Goal: Information Seeking & Learning: Learn about a topic

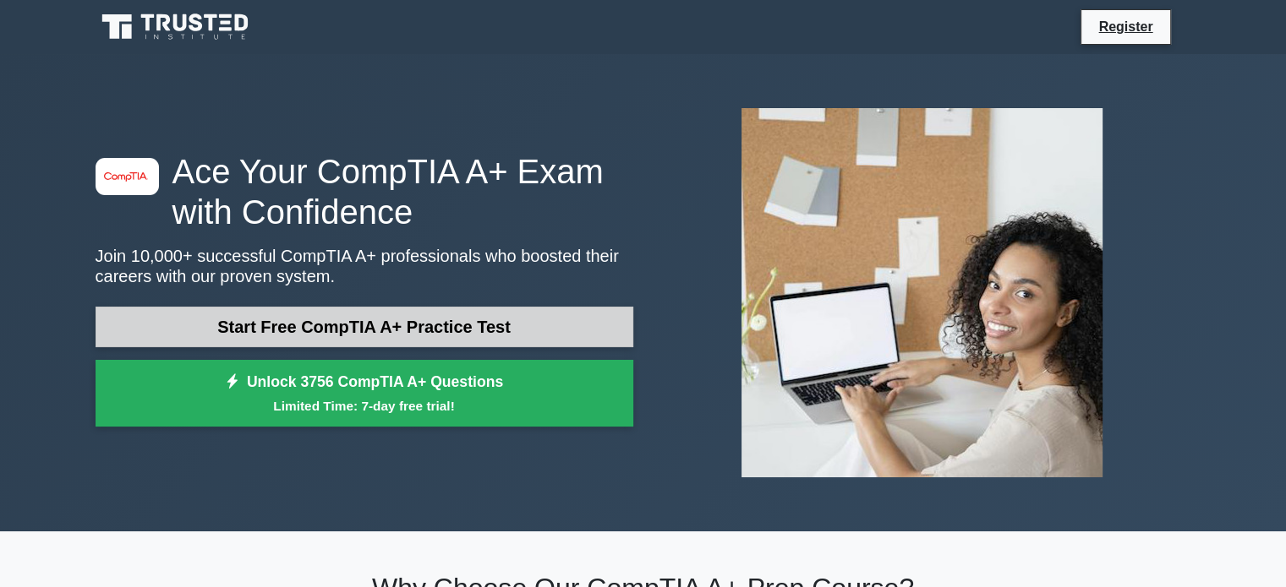
click at [558, 327] on link "Start Free CompTIA A+ Practice Test" at bounding box center [365, 327] width 538 height 41
click at [410, 324] on link "Start Free CompTIA A+ Practice Test" at bounding box center [365, 327] width 538 height 41
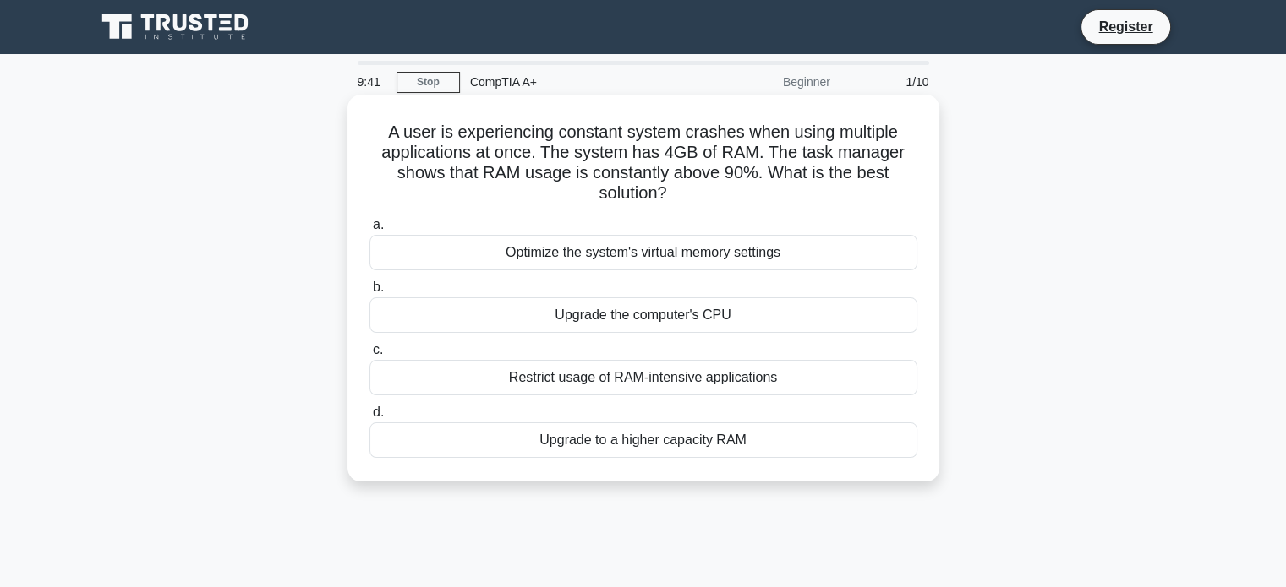
click at [626, 378] on div "Restrict usage of RAM-intensive applications" at bounding box center [643, 378] width 548 height 36
click at [369, 356] on input "c. Restrict usage of RAM-intensive applications" at bounding box center [369, 350] width 0 height 11
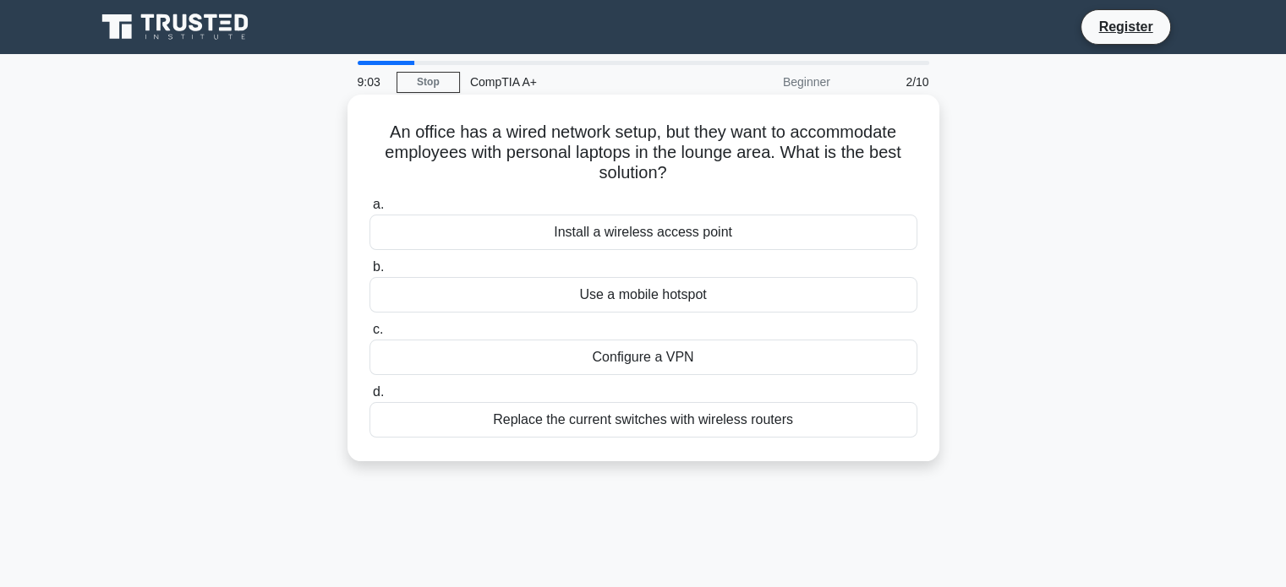
click at [589, 418] on div "Replace the current switches with wireless routers" at bounding box center [643, 420] width 548 height 36
click at [369, 398] on input "d. Replace the current switches with wireless routers" at bounding box center [369, 392] width 0 height 11
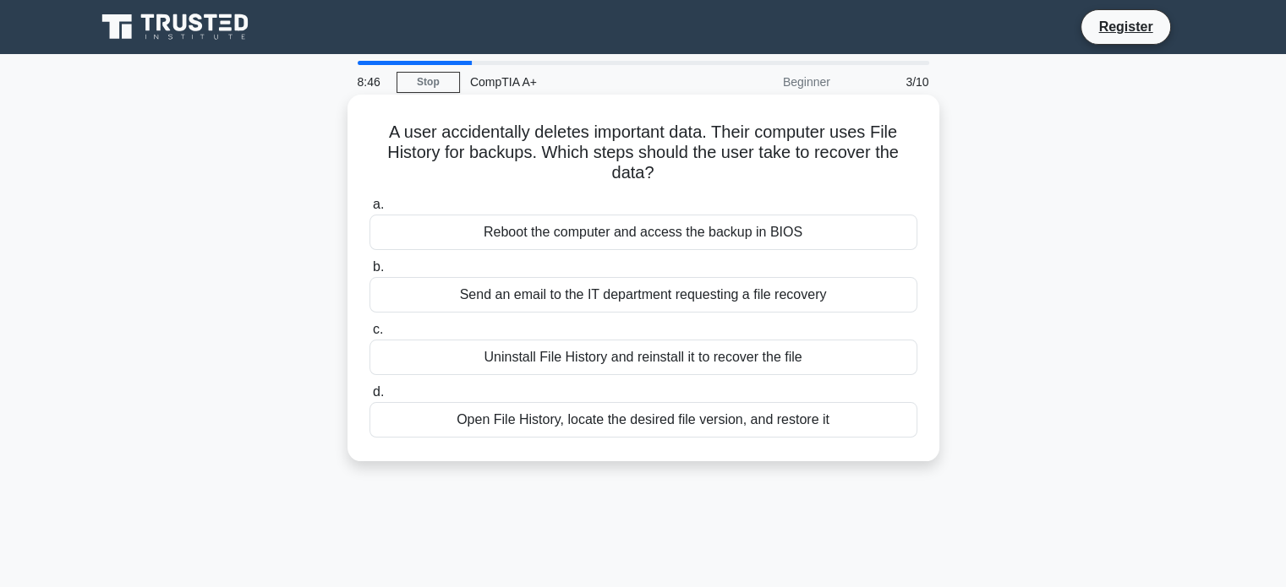
click at [624, 422] on div "Open File History, locate the desired file version, and restore it" at bounding box center [643, 420] width 548 height 36
click at [369, 398] on input "d. Open File History, locate the desired file version, and restore it" at bounding box center [369, 392] width 0 height 11
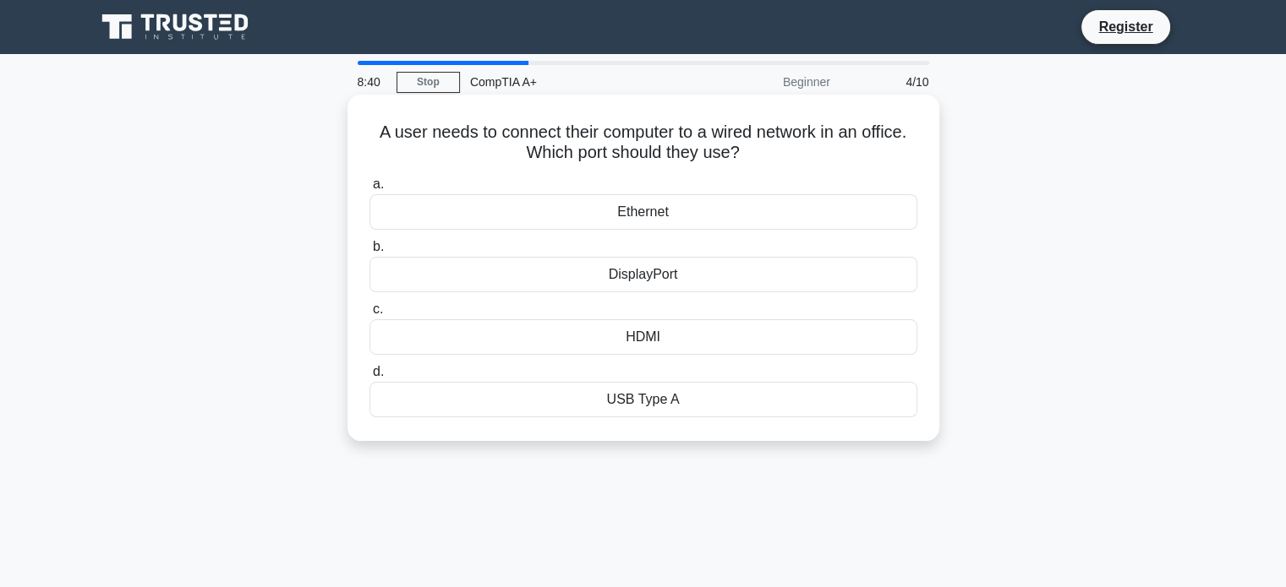
click at [587, 211] on div "Ethernet" at bounding box center [643, 212] width 548 height 36
click at [369, 190] on input "a. Ethernet" at bounding box center [369, 184] width 0 height 11
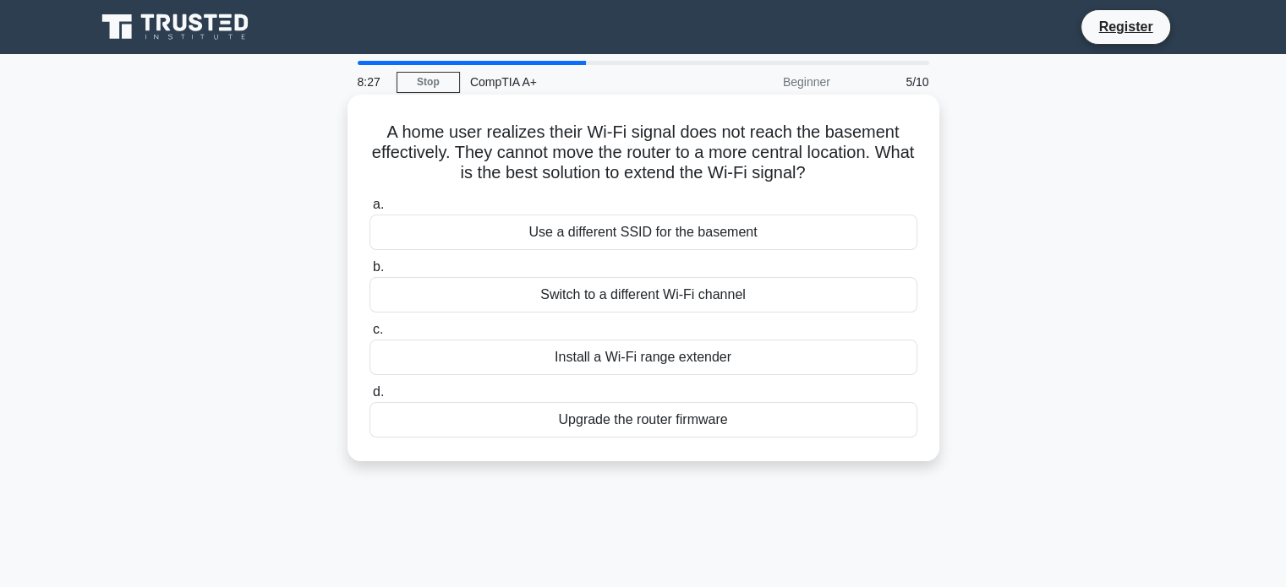
click at [620, 371] on div "Install a Wi-Fi range extender" at bounding box center [643, 358] width 548 height 36
click at [369, 336] on input "c. Install a Wi-Fi range extender" at bounding box center [369, 330] width 0 height 11
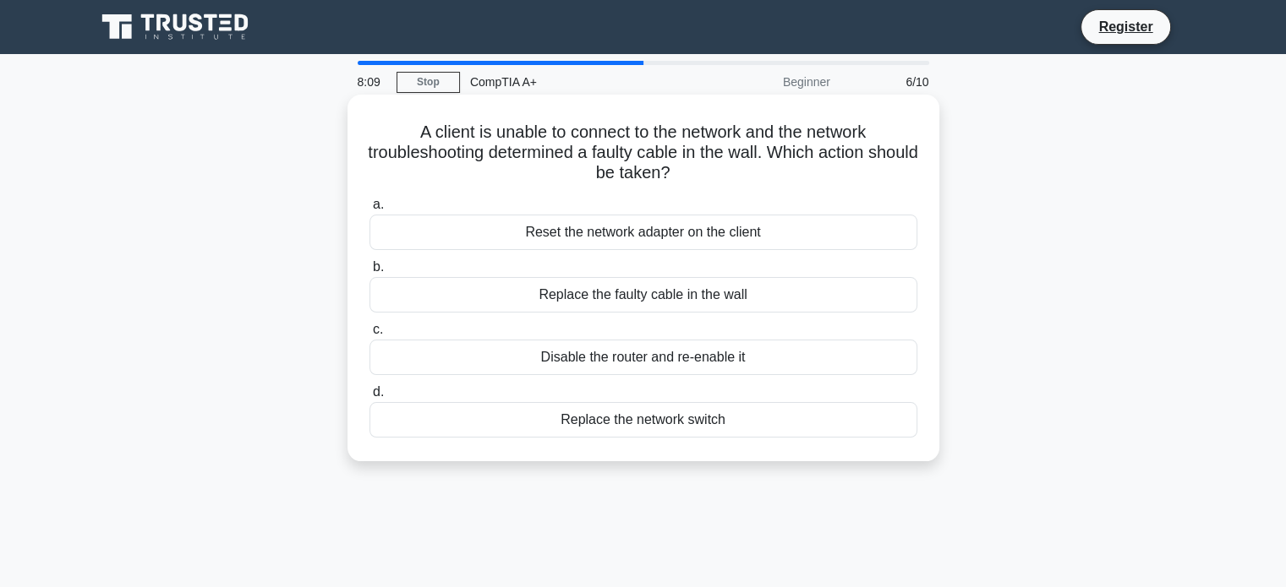
click at [612, 358] on div "Disable the router and re-enable it" at bounding box center [643, 358] width 548 height 36
click at [369, 336] on input "c. Disable the router and re-enable it" at bounding box center [369, 330] width 0 height 11
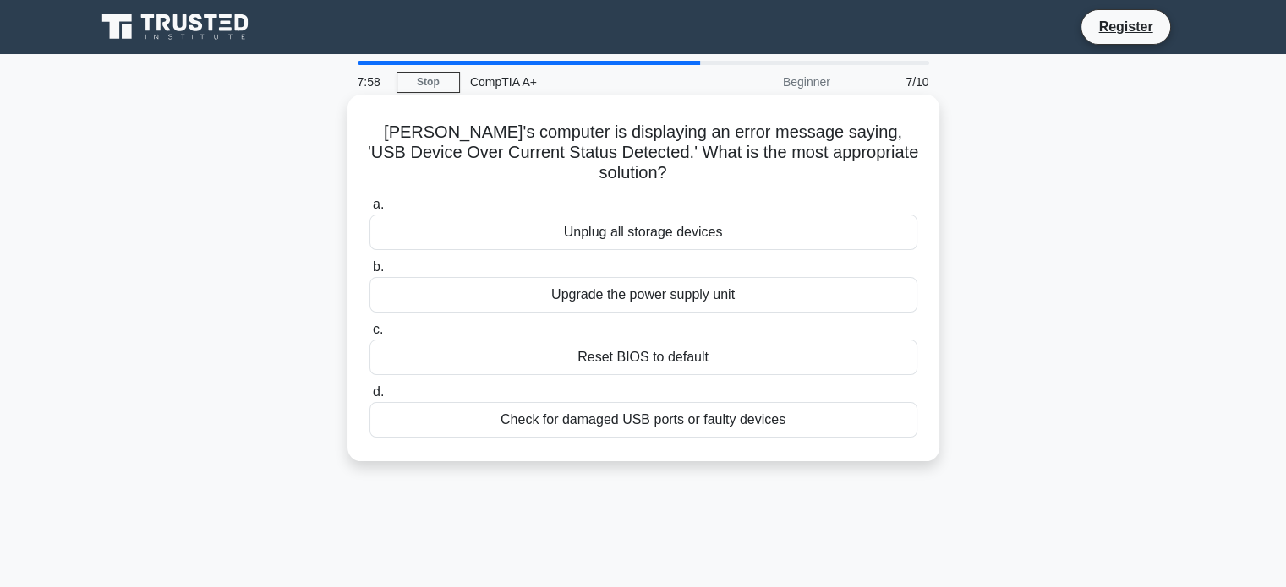
click at [638, 406] on div "Check for damaged USB ports or faulty devices" at bounding box center [643, 420] width 548 height 36
click at [369, 398] on input "d. Check for damaged USB ports or faulty devices" at bounding box center [369, 392] width 0 height 11
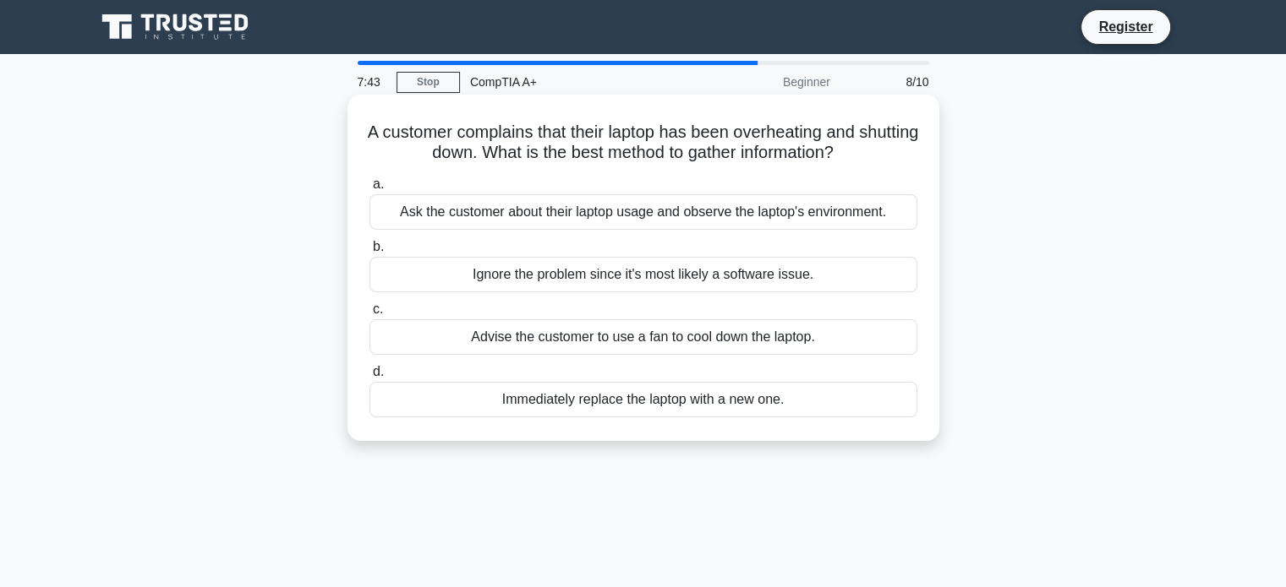
click at [587, 222] on div "Ask the customer about their laptop usage and observe the laptop's environment." at bounding box center [643, 212] width 548 height 36
click at [369, 190] on input "a. Ask the customer about their laptop usage and observe the laptop's environme…" at bounding box center [369, 184] width 0 height 11
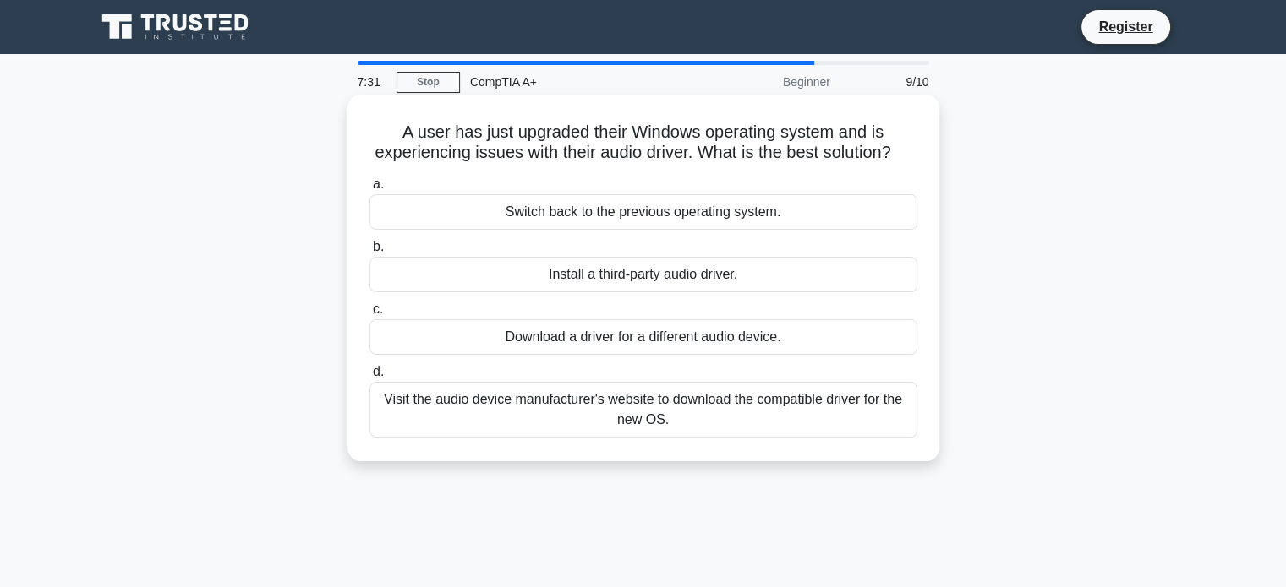
click at [653, 437] on div "Visit the audio device manufacturer's website to download the compatible driver…" at bounding box center [643, 410] width 548 height 56
click at [369, 378] on input "d. Visit the audio device manufacturer's website to download the compatible dri…" at bounding box center [369, 372] width 0 height 11
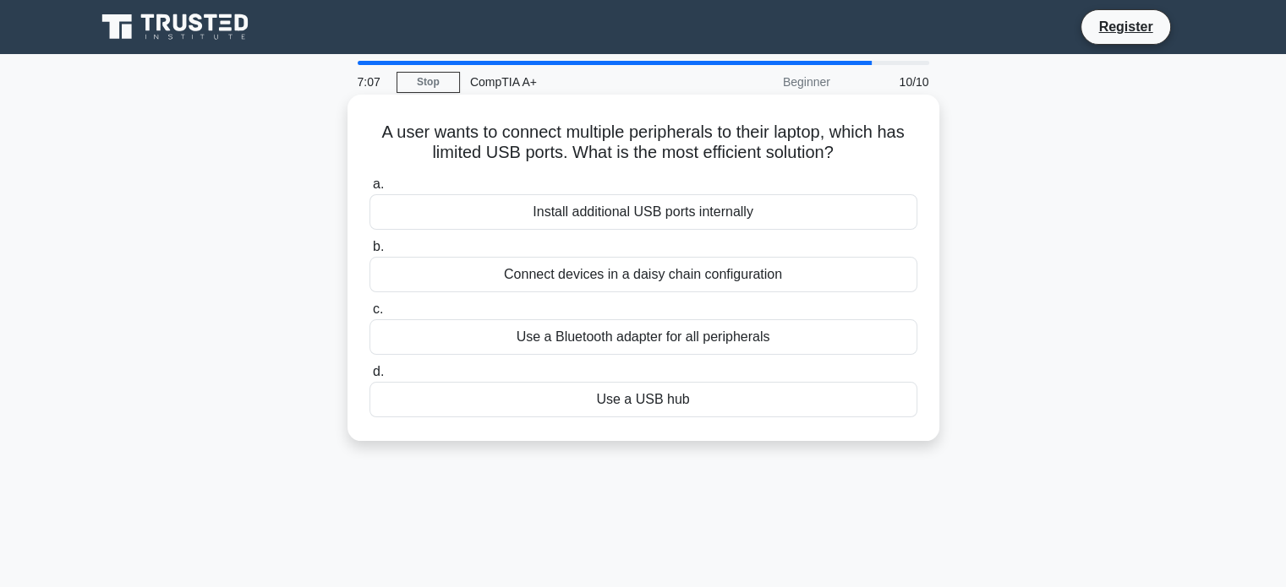
click at [619, 221] on div "Install additional USB ports internally" at bounding box center [643, 212] width 548 height 36
click at [369, 190] on input "a. Install additional USB ports internally" at bounding box center [369, 184] width 0 height 11
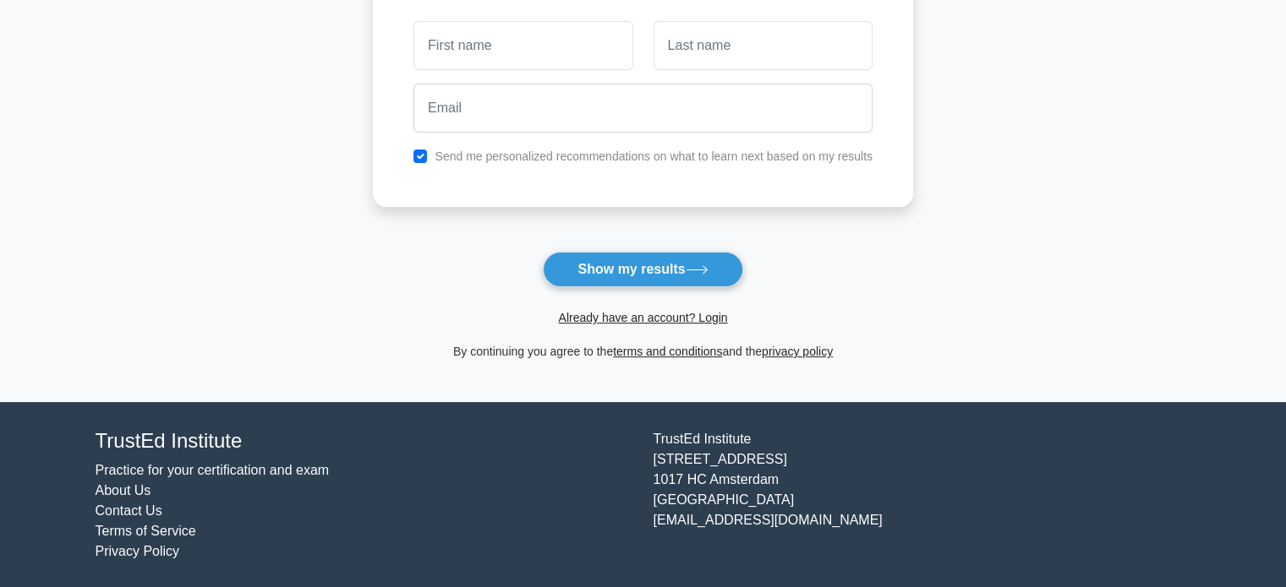
scroll to position [260, 0]
click at [632, 263] on button "Show my results" at bounding box center [642, 270] width 199 height 36
click at [646, 313] on link "Already have an account? Login" at bounding box center [642, 318] width 169 height 14
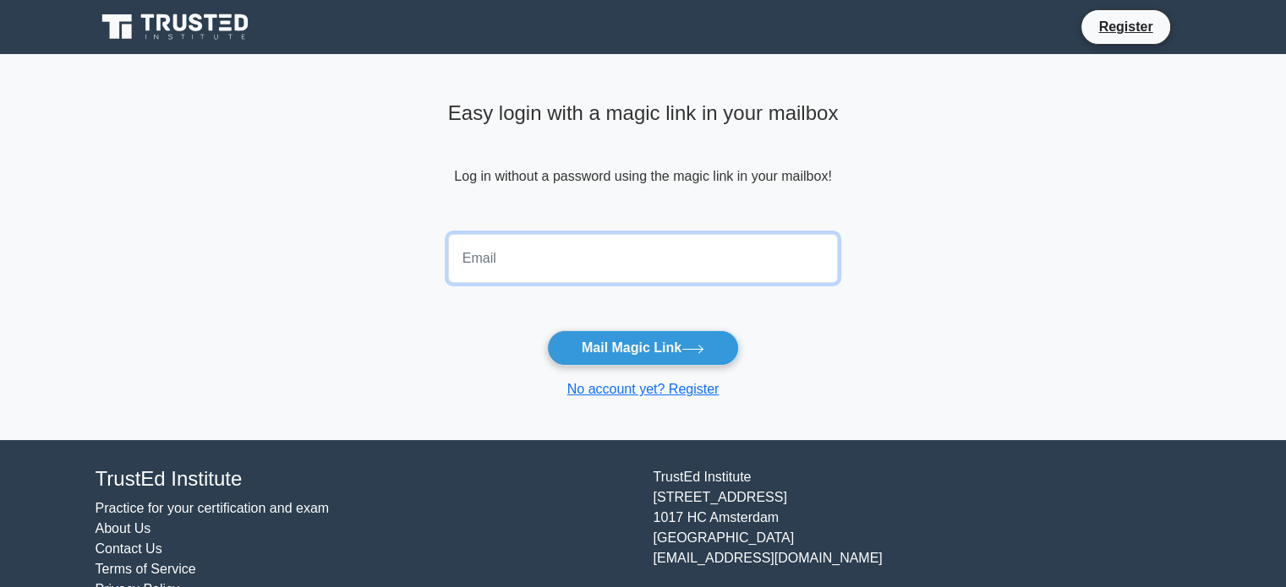
click at [602, 249] on input "email" at bounding box center [643, 258] width 391 height 49
type input "shashankrao584@gmail.com"
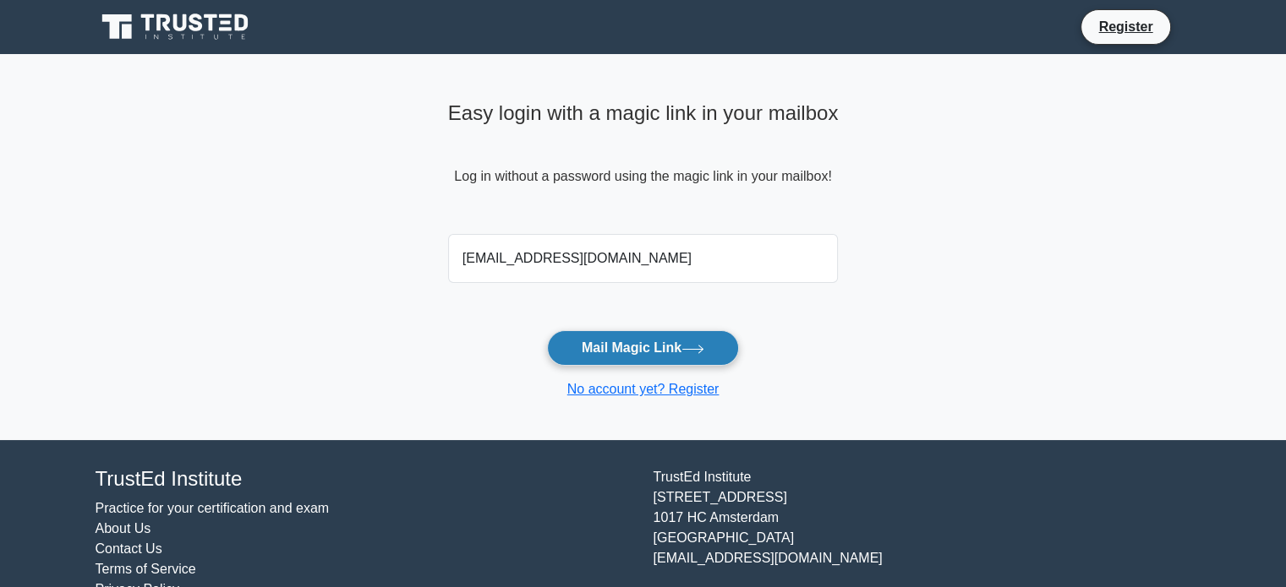
click at [636, 353] on button "Mail Magic Link" at bounding box center [643, 349] width 192 height 36
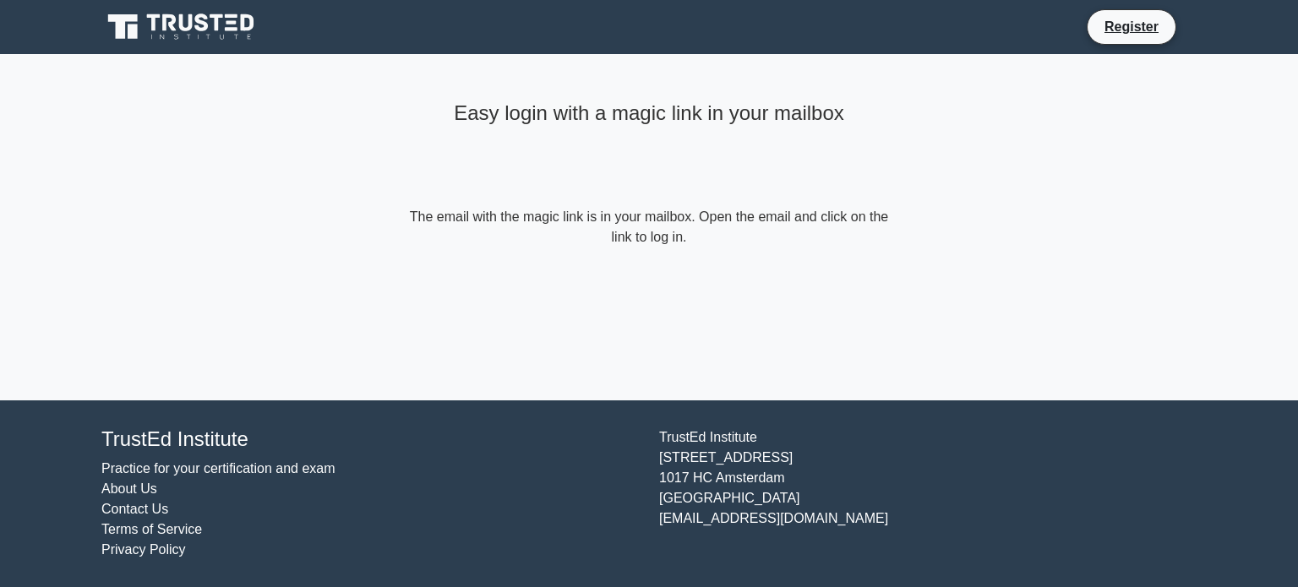
click at [693, 226] on form "The email with the magic link is in your mailbox. Open the email and click on t…" at bounding box center [649, 227] width 487 height 41
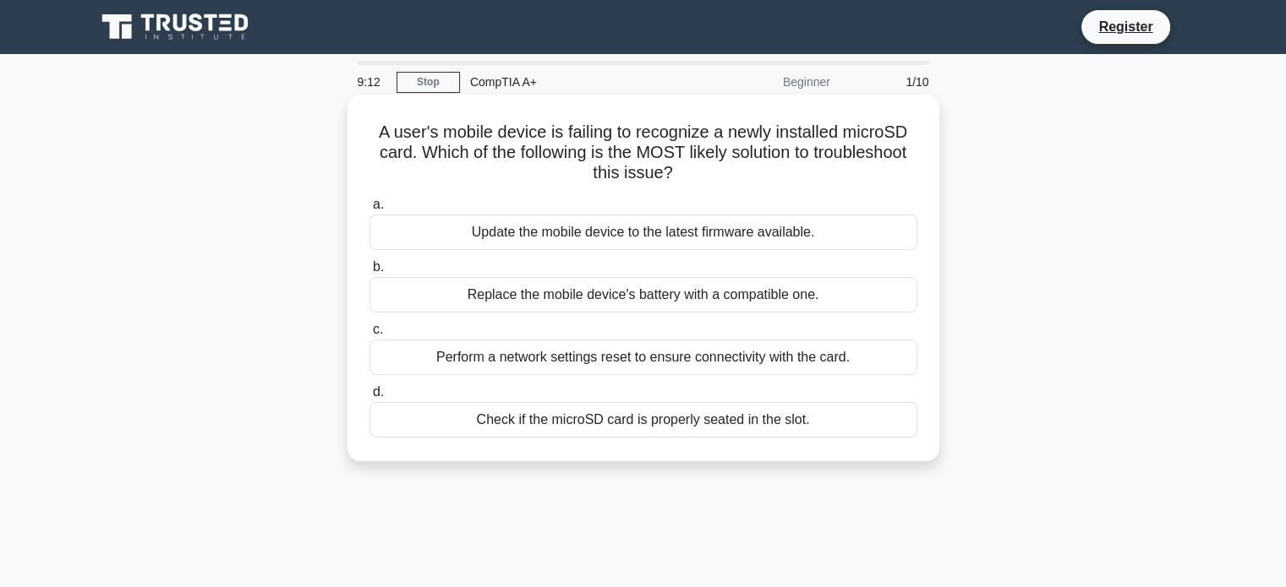
click at [578, 414] on div "Check if the microSD card is properly seated in the slot." at bounding box center [643, 420] width 548 height 36
click at [369, 398] on input "d. Check if the microSD card is properly seated in the slot." at bounding box center [369, 392] width 0 height 11
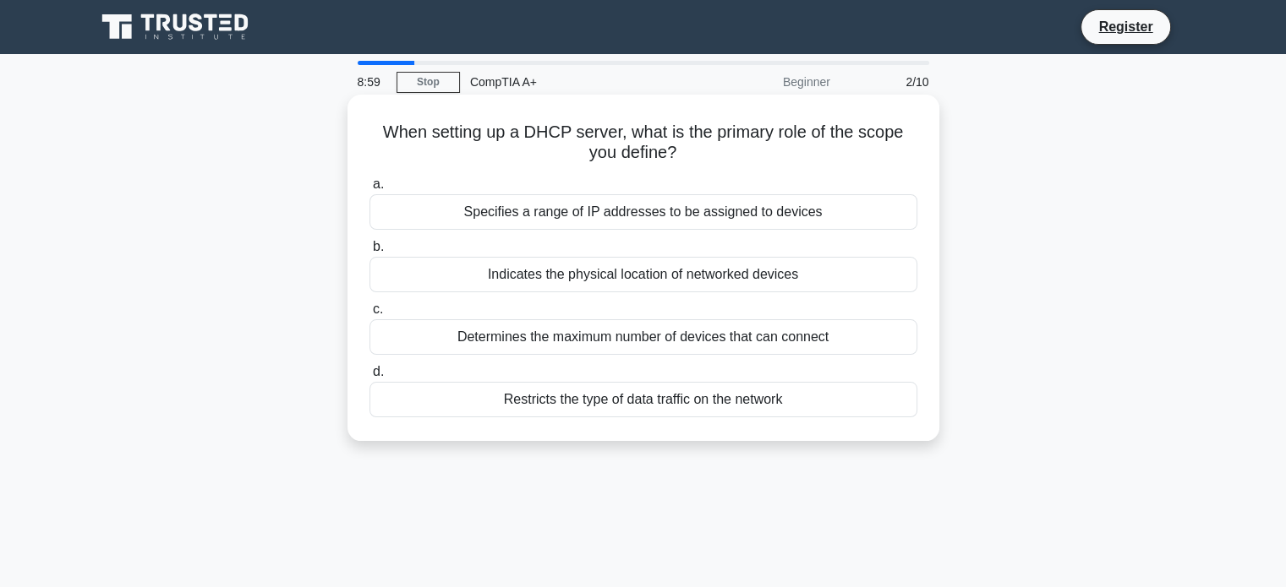
click at [555, 216] on div "Specifies a range of IP addresses to be assigned to devices" at bounding box center [643, 212] width 548 height 36
click at [369, 190] on input "a. Specifies a range of IP addresses to be assigned to devices" at bounding box center [369, 184] width 0 height 11
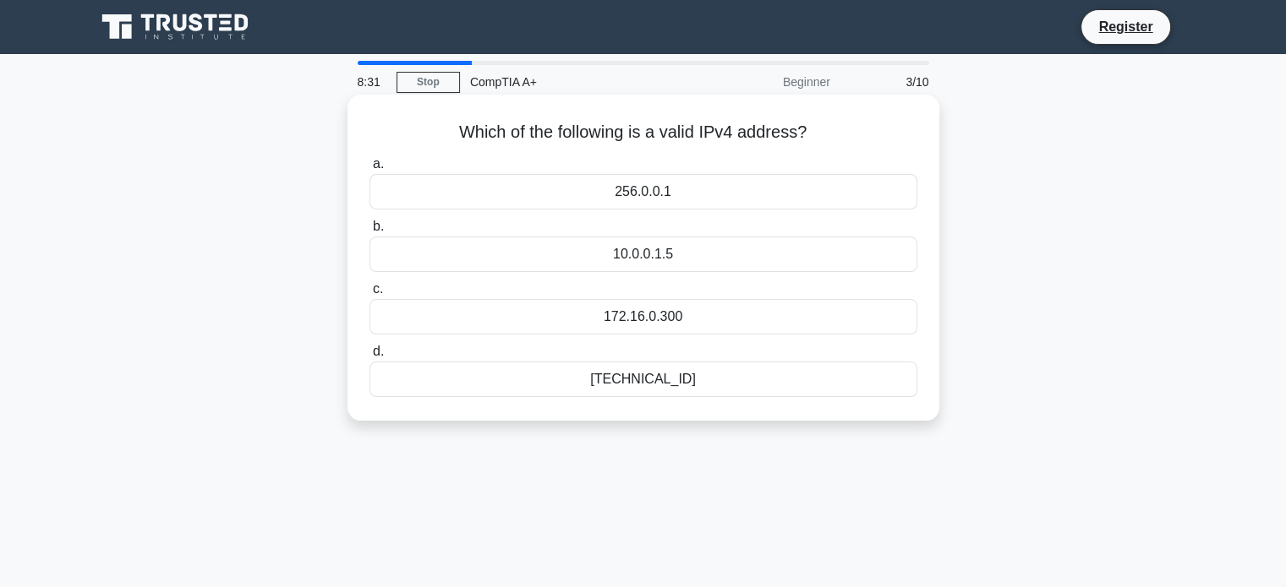
click at [656, 374] on div "192.168.0.1" at bounding box center [643, 380] width 548 height 36
click at [369, 358] on input "d. 192.168.0.1" at bounding box center [369, 352] width 0 height 11
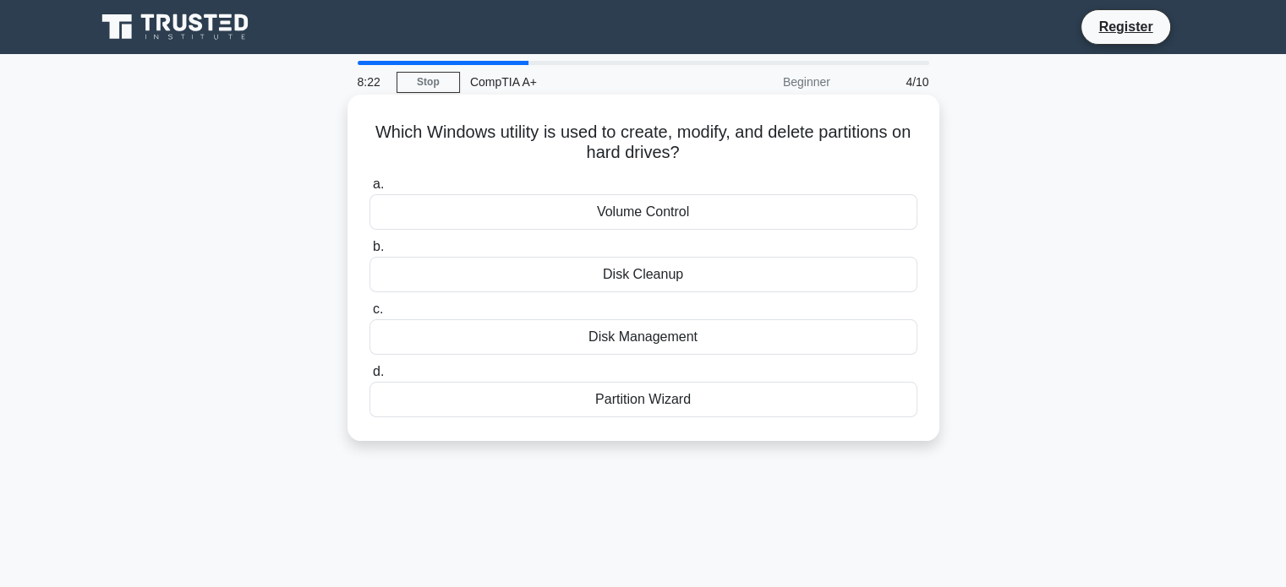
click at [652, 338] on div "Disk Management" at bounding box center [643, 338] width 548 height 36
click at [369, 315] on input "c. Disk Management" at bounding box center [369, 309] width 0 height 11
click at [643, 273] on div "eSATA port" at bounding box center [643, 275] width 548 height 36
click at [369, 253] on input "b. eSATA port" at bounding box center [369, 247] width 0 height 11
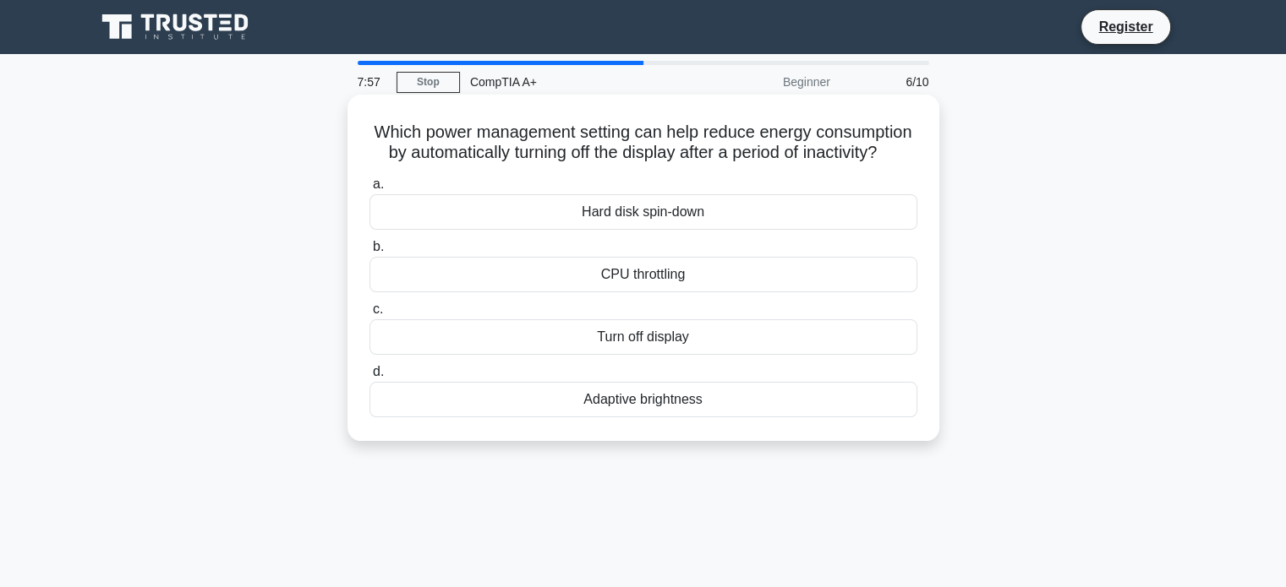
click at [620, 355] on div "Turn off display" at bounding box center [643, 338] width 548 height 36
click at [369, 315] on input "c. Turn off display" at bounding box center [369, 309] width 0 height 11
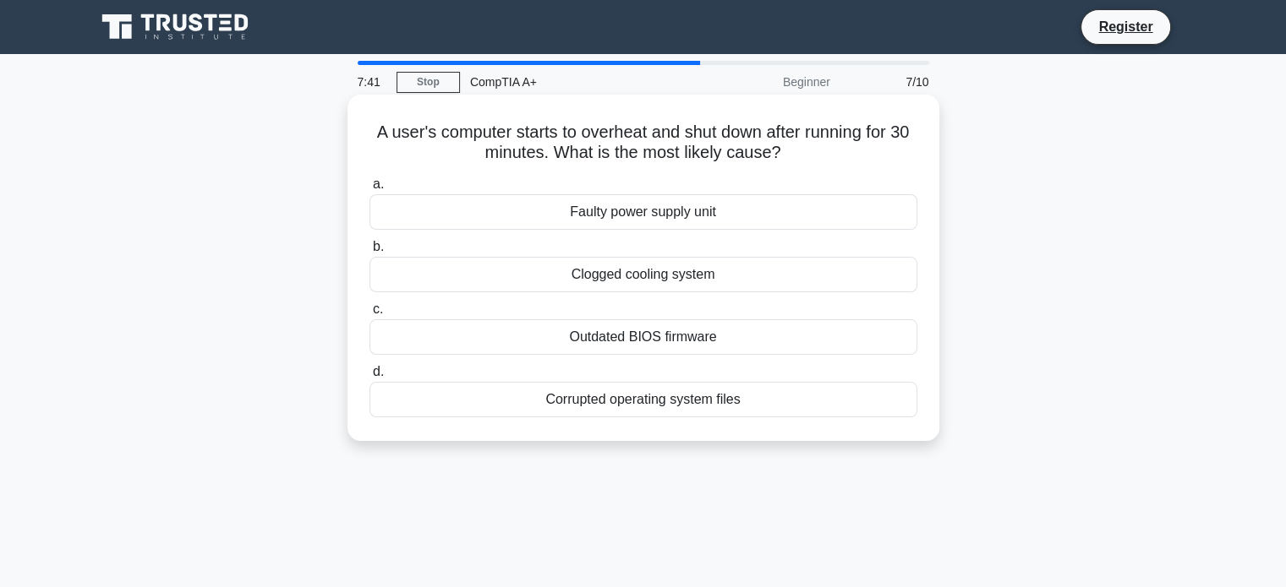
click at [654, 215] on div "Faulty power supply unit" at bounding box center [643, 212] width 548 height 36
click at [369, 190] on input "a. Faulty power supply unit" at bounding box center [369, 184] width 0 height 11
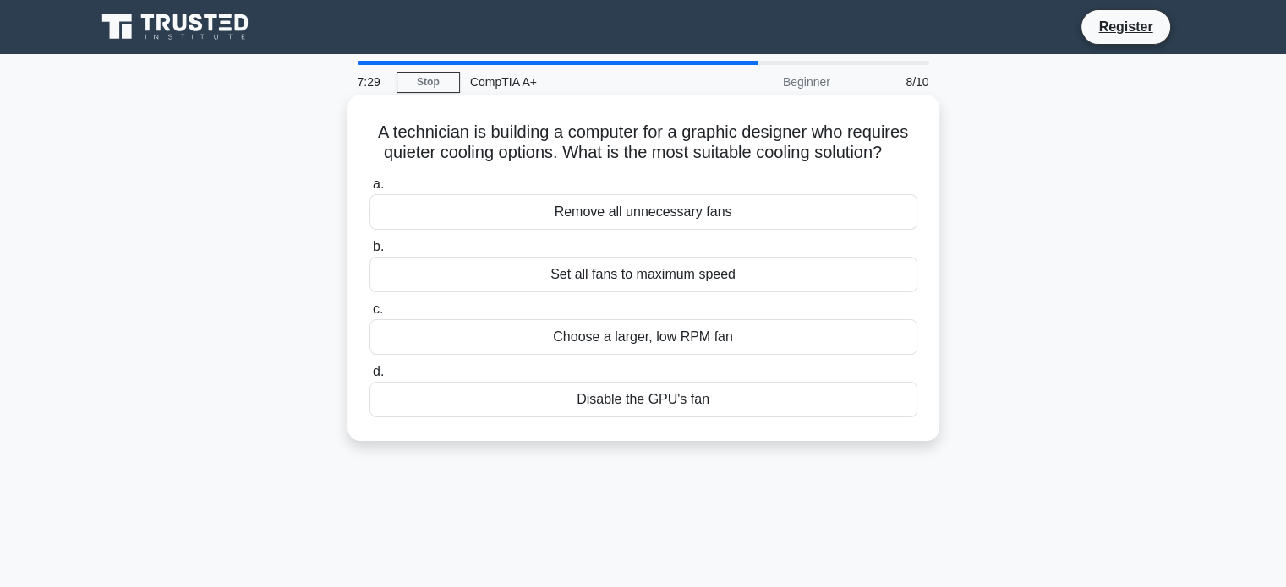
click at [645, 335] on div "Choose a larger, low RPM fan" at bounding box center [643, 338] width 548 height 36
click at [369, 315] on input "c. Choose a larger, low RPM fan" at bounding box center [369, 309] width 0 height 11
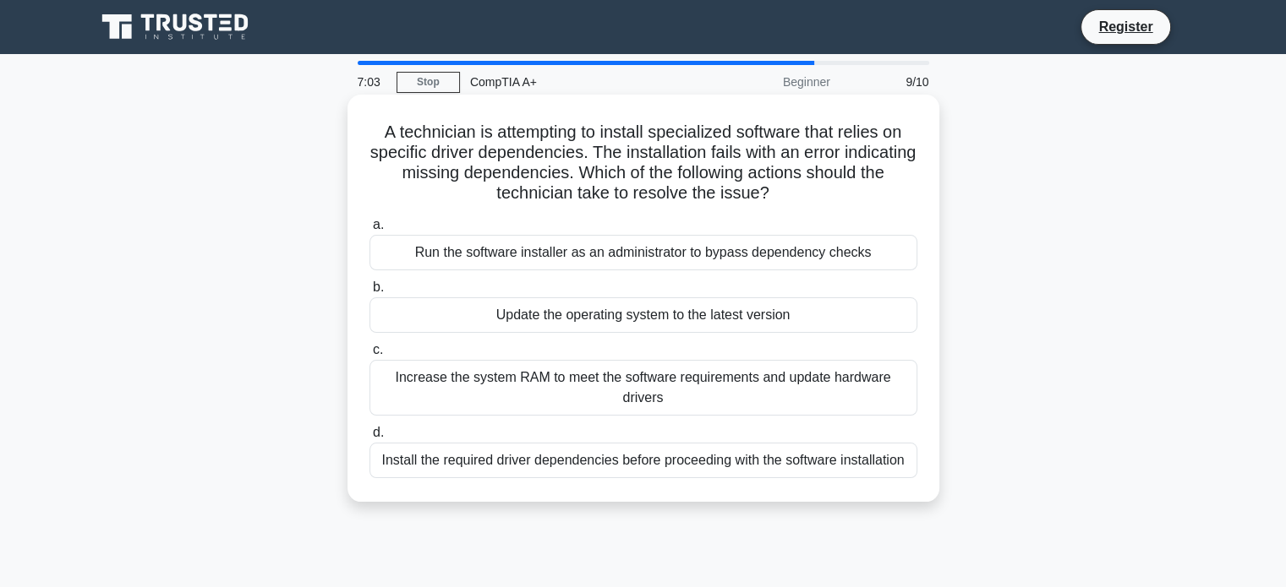
click at [569, 466] on div "Install the required driver dependencies before proceeding with the software in…" at bounding box center [643, 461] width 548 height 36
click at [369, 439] on input "d. Install the required driver dependencies before proceeding with the software…" at bounding box center [369, 433] width 0 height 11
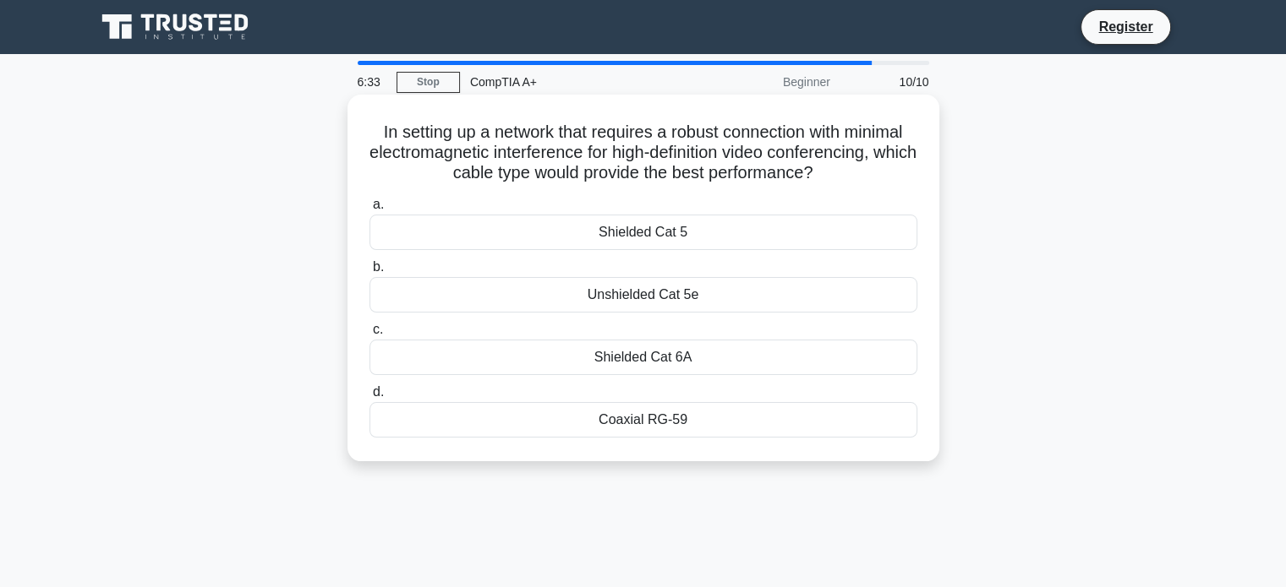
click at [654, 356] on div "Shielded Cat 6A" at bounding box center [643, 358] width 548 height 36
click at [369, 336] on input "c. Shielded Cat 6A" at bounding box center [369, 330] width 0 height 11
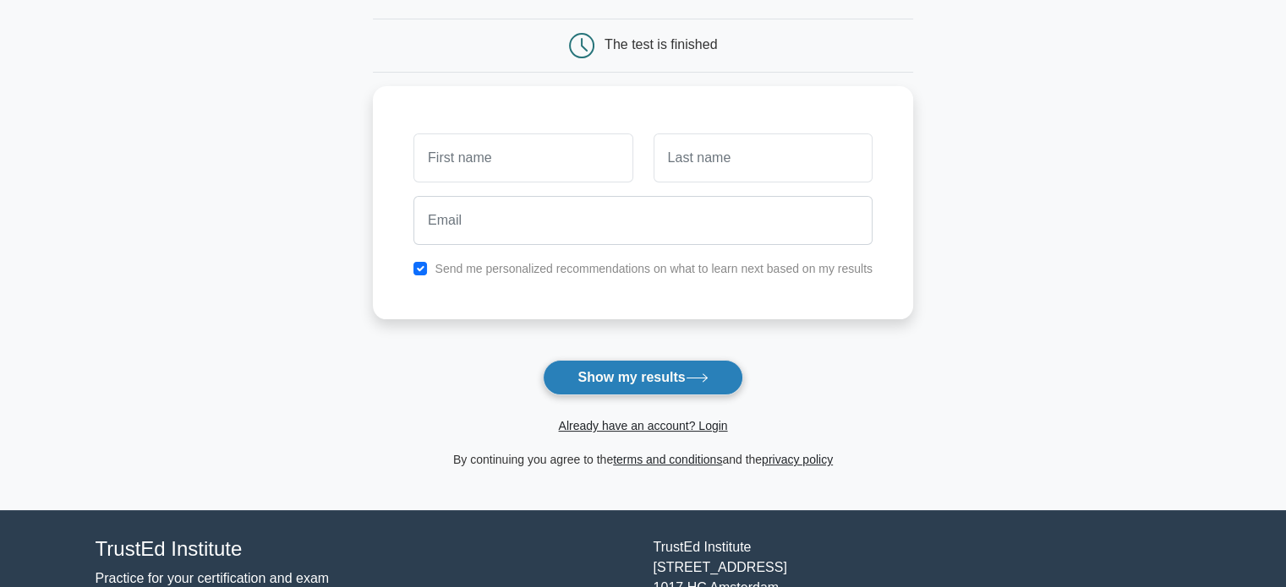
scroll to position [107, 0]
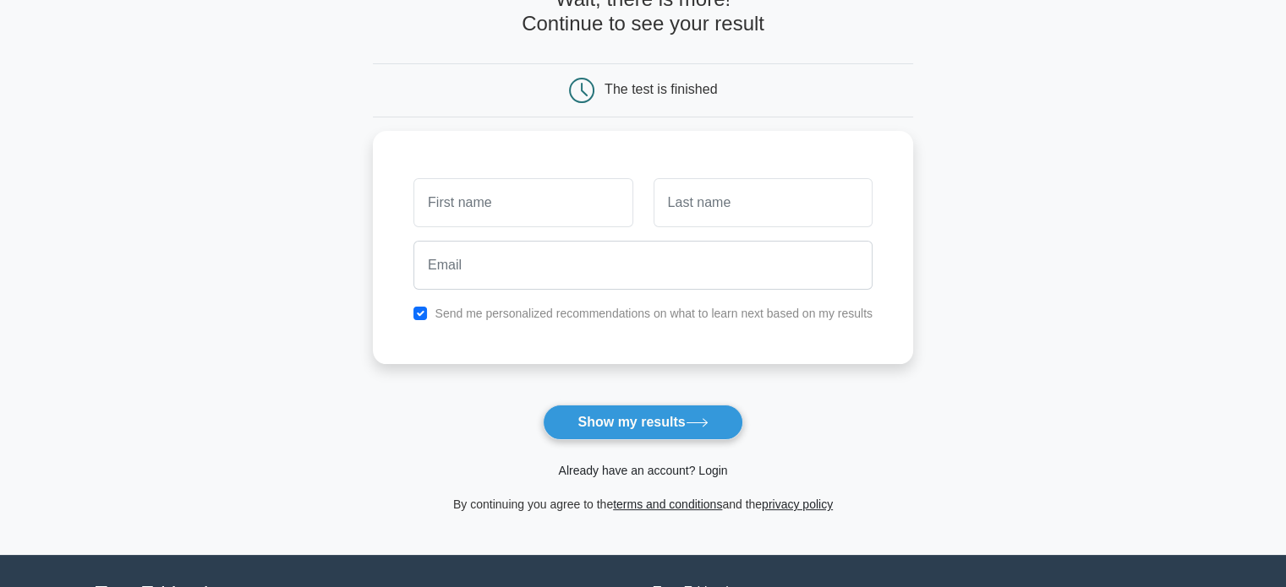
click at [644, 464] on link "Already have an account? Login" at bounding box center [642, 471] width 169 height 14
click at [653, 429] on button "Show my results" at bounding box center [642, 423] width 199 height 36
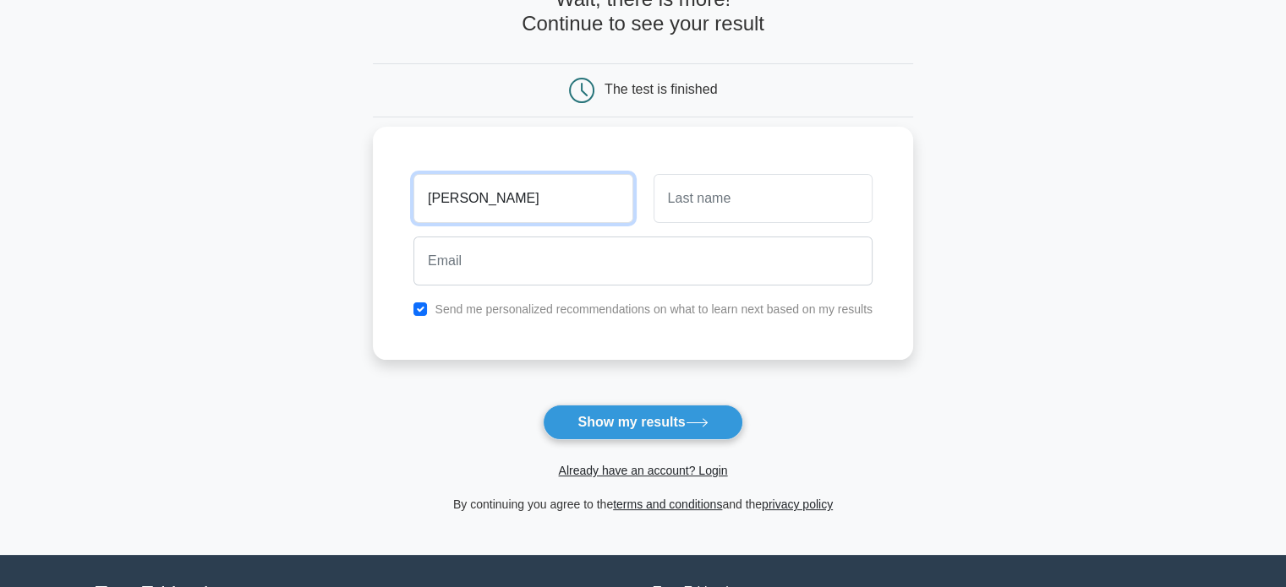
type input "[PERSON_NAME]"
click at [543, 405] on button "Show my results" at bounding box center [642, 423] width 199 height 36
type input "k"
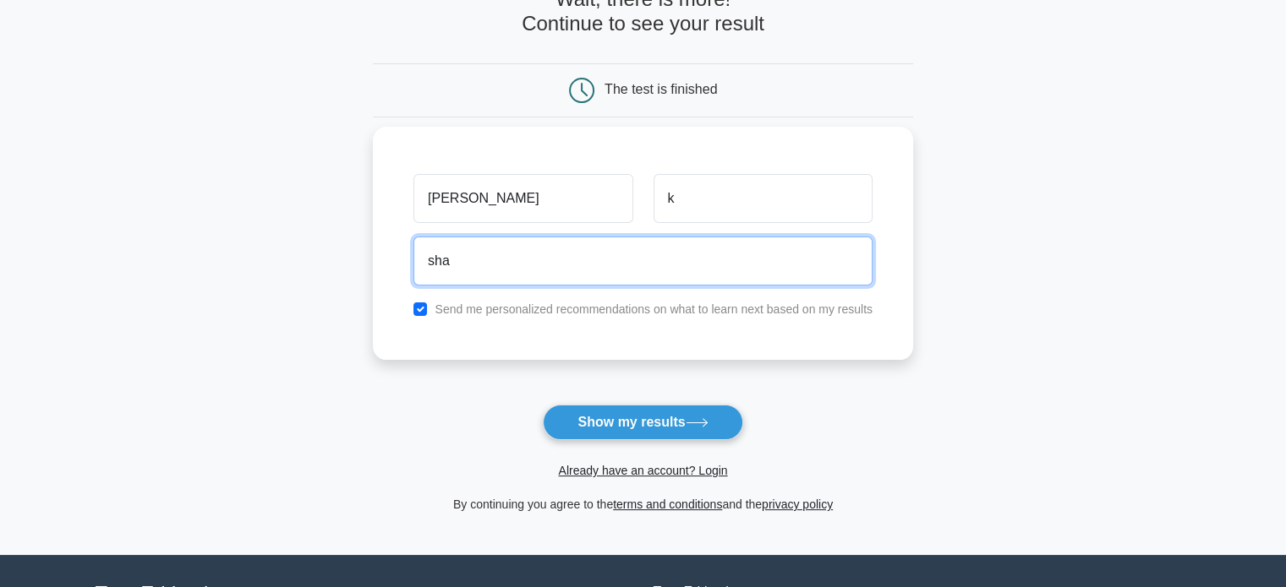
type input "[EMAIL_ADDRESS][DOMAIN_NAME]"
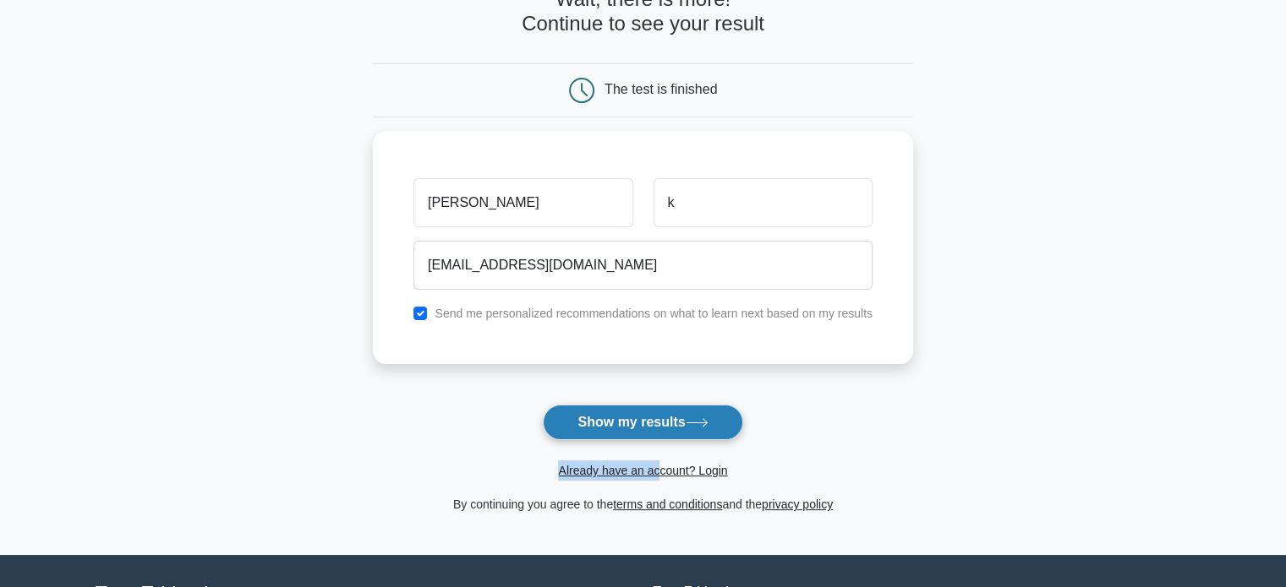
drag, startPoint x: 658, startPoint y: 442, endPoint x: 665, endPoint y: 422, distance: 21.4
click at [665, 422] on form "Wait, there is more! Continue to see your result The test is finished [PERSON_N…" at bounding box center [643, 250] width 540 height 527
click at [665, 422] on button "Show my results" at bounding box center [642, 423] width 199 height 36
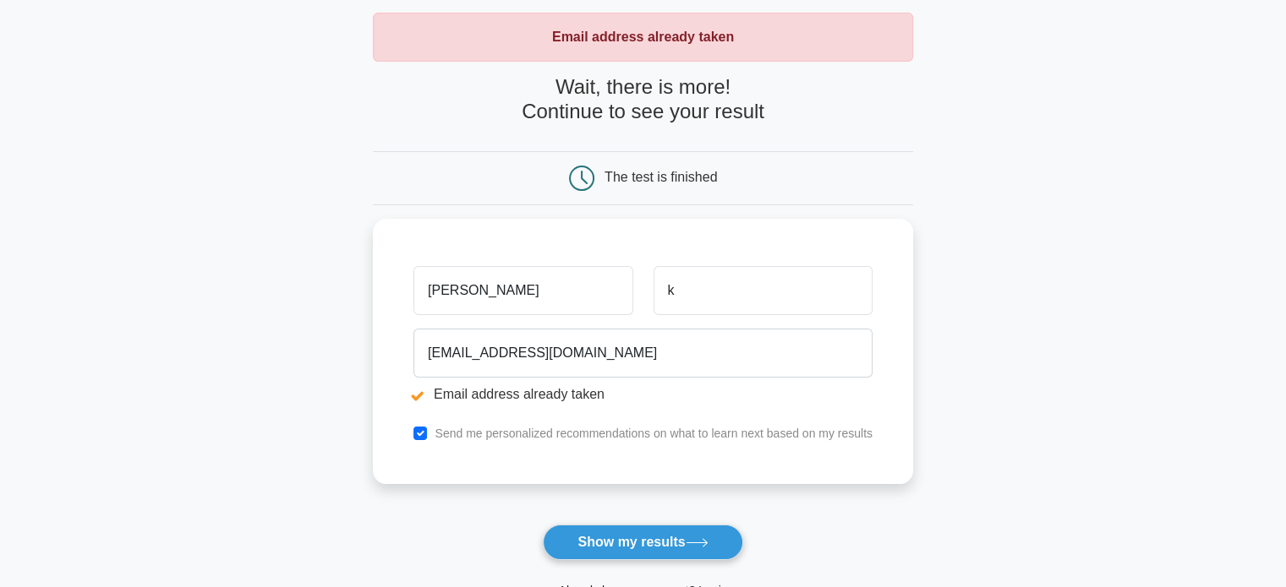
scroll to position [81, 0]
click at [692, 536] on button "Show my results" at bounding box center [642, 544] width 199 height 36
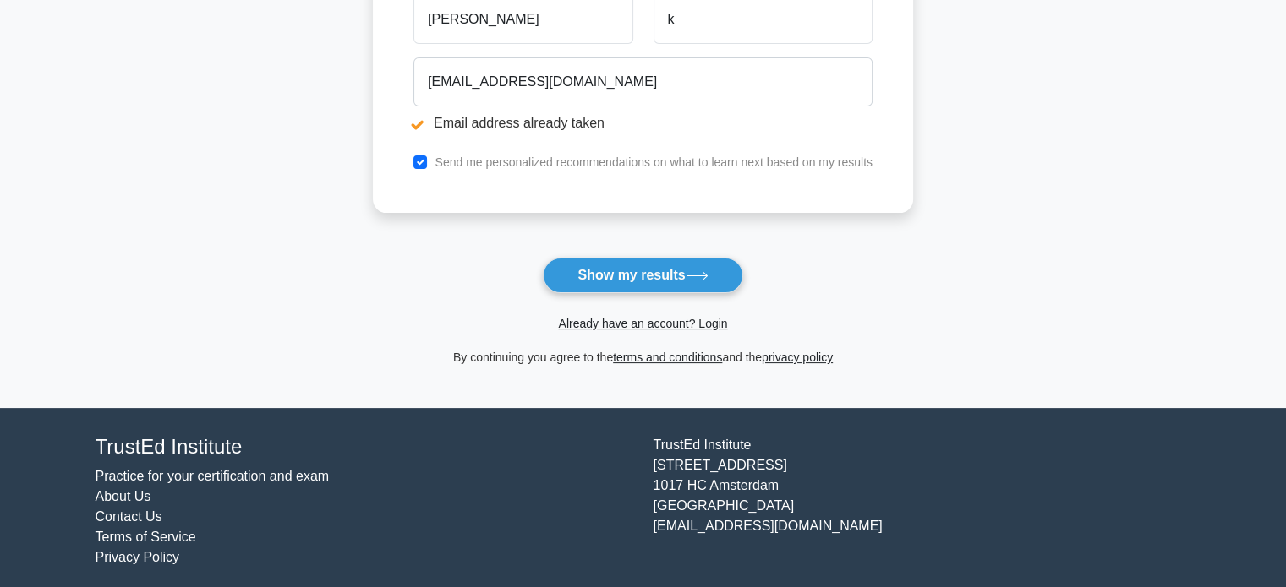
scroll to position [350, 0]
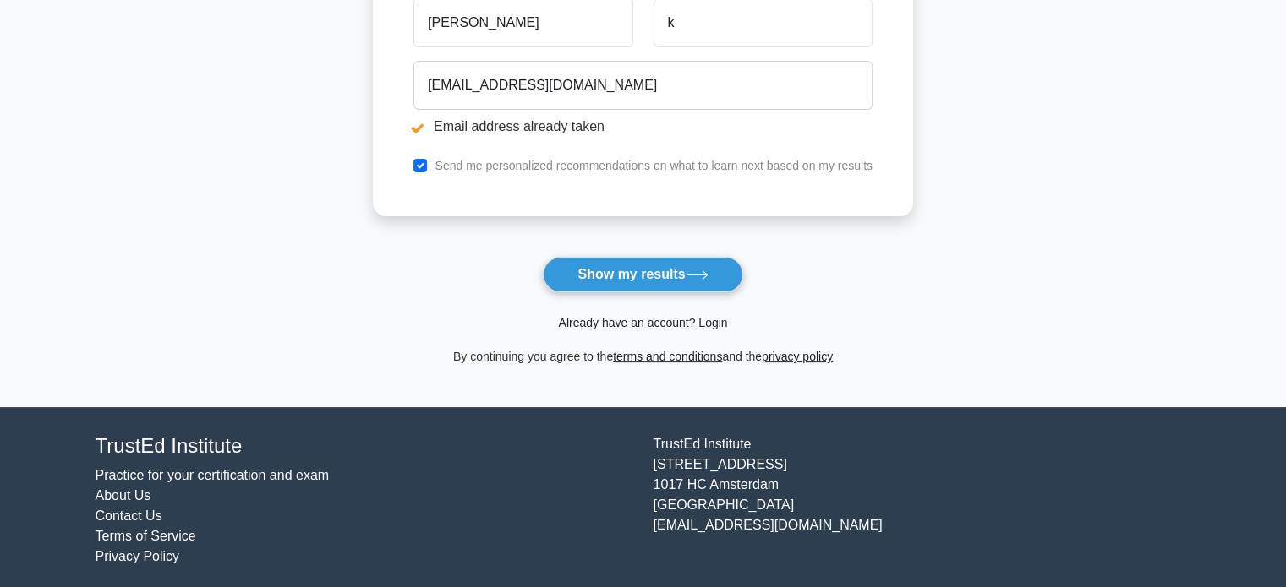
click at [639, 323] on link "Already have an account? Login" at bounding box center [642, 323] width 169 height 14
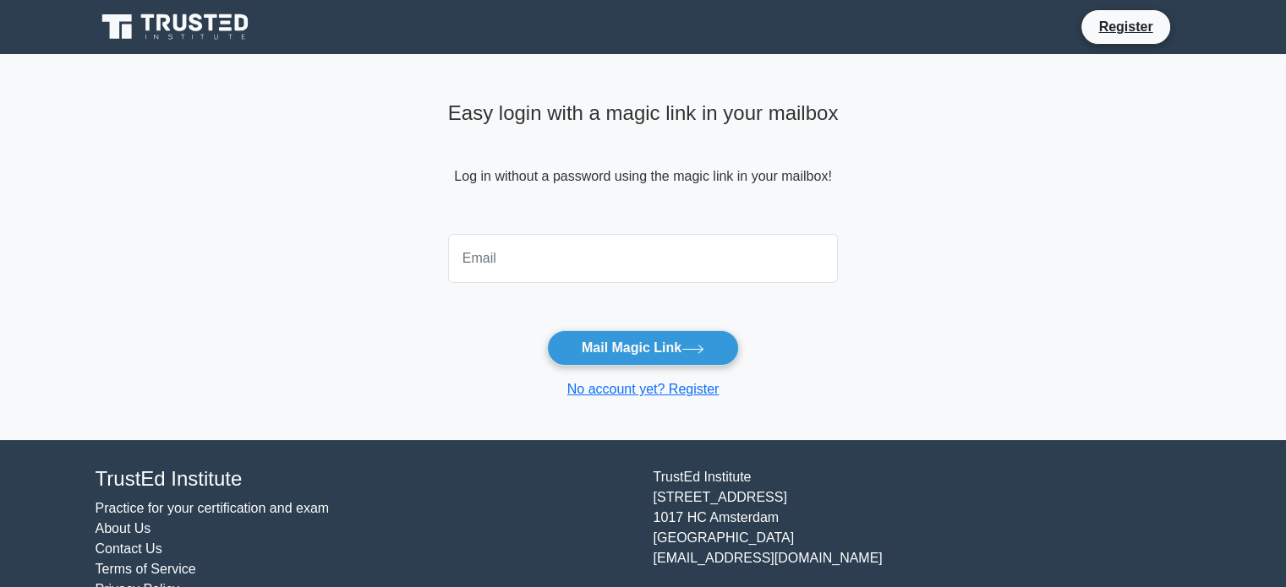
click at [559, 276] on input "email" at bounding box center [643, 258] width 391 height 49
type input "shashankrao584@gmail.com"
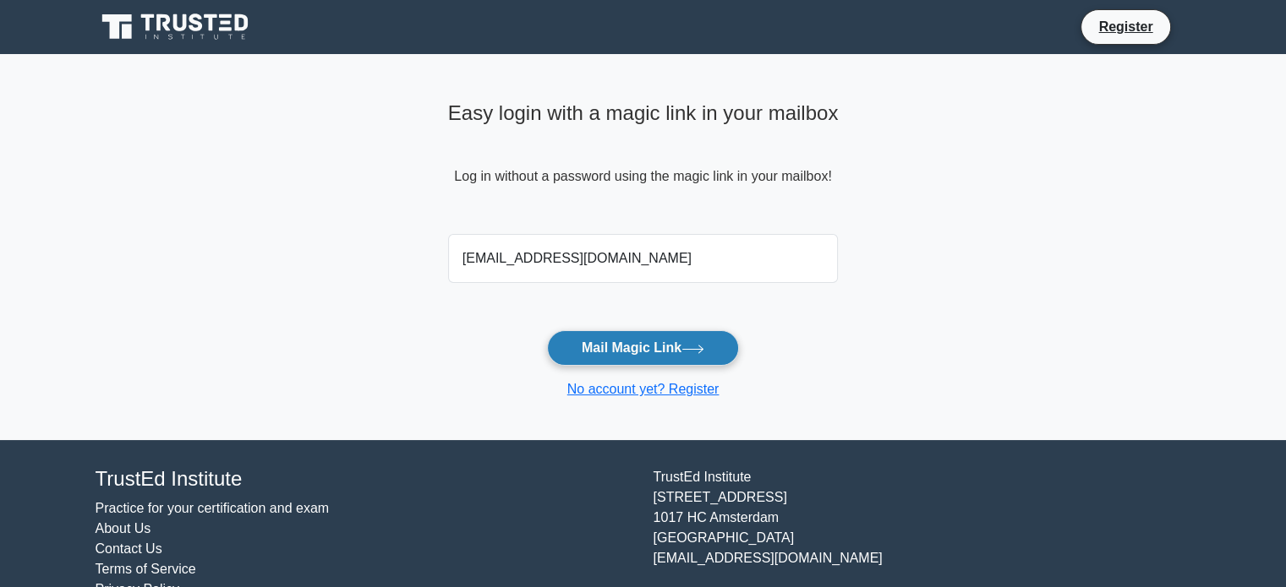
click at [622, 340] on button "Mail Magic Link" at bounding box center [643, 349] width 192 height 36
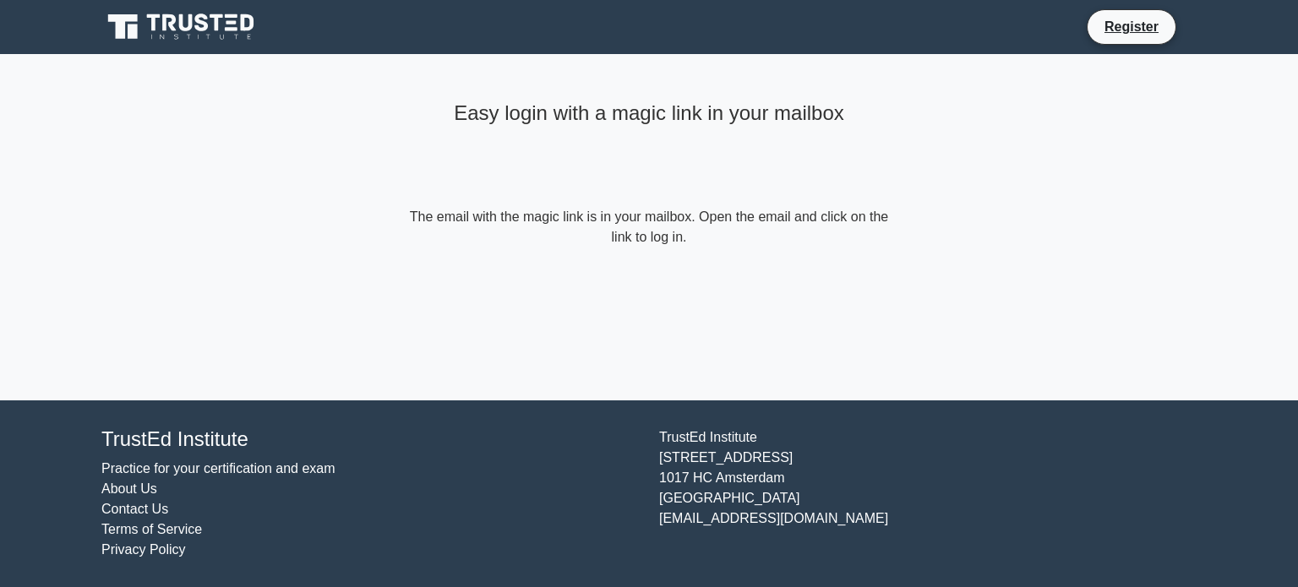
click at [124, 36] on icon at bounding box center [123, 26] width 30 height 25
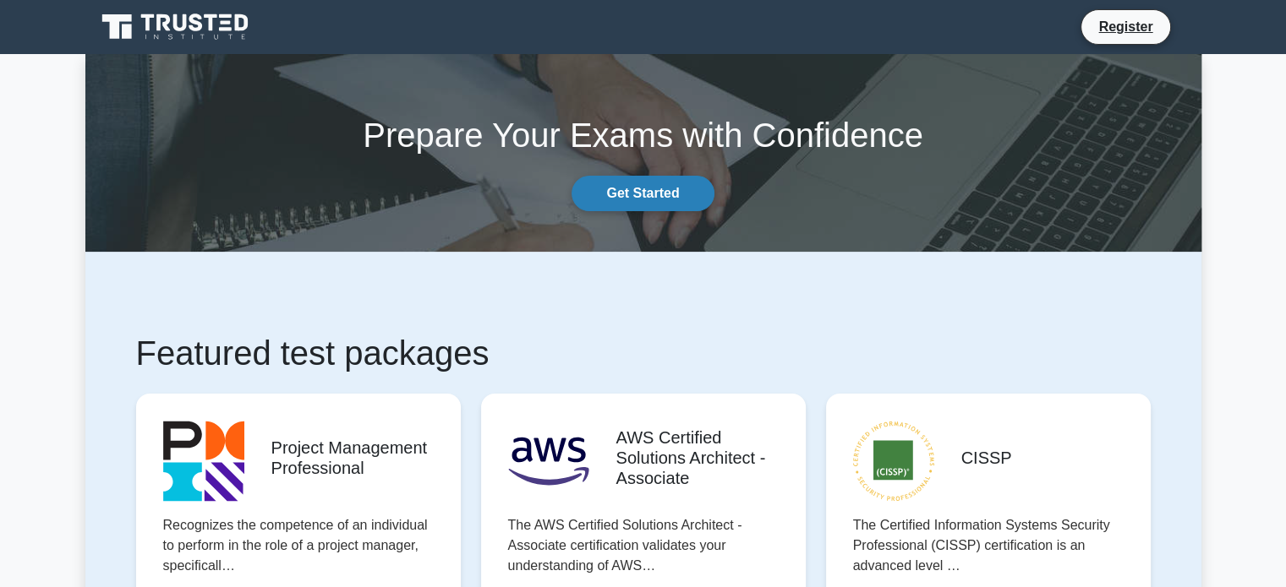
click at [655, 191] on link "Get Started" at bounding box center [642, 194] width 142 height 36
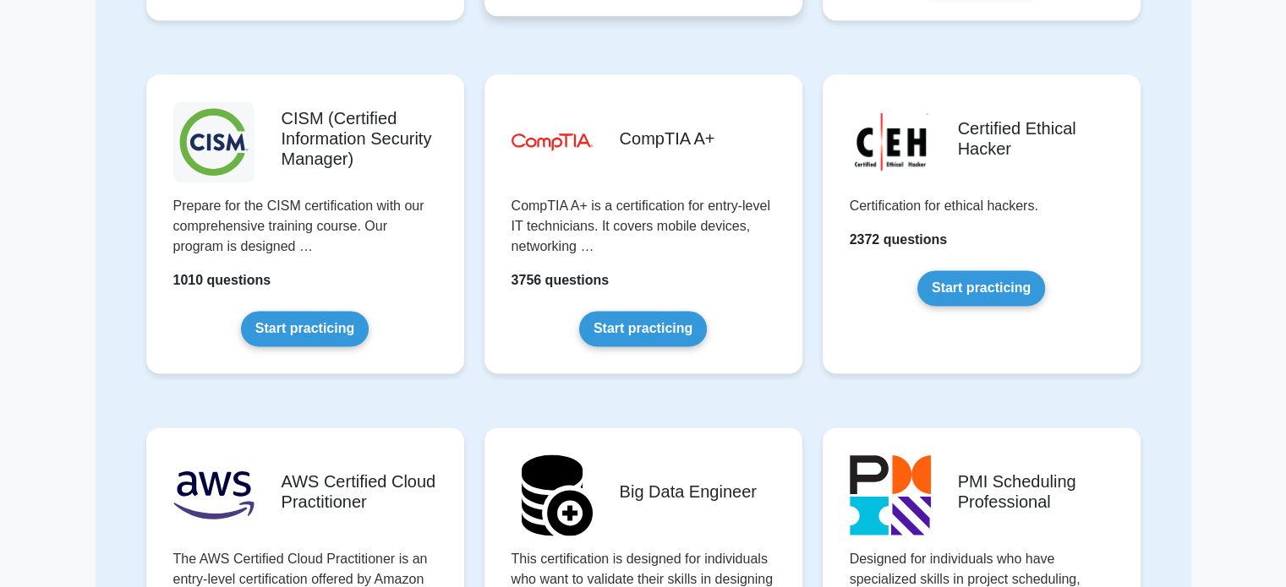
scroll to position [2248, 0]
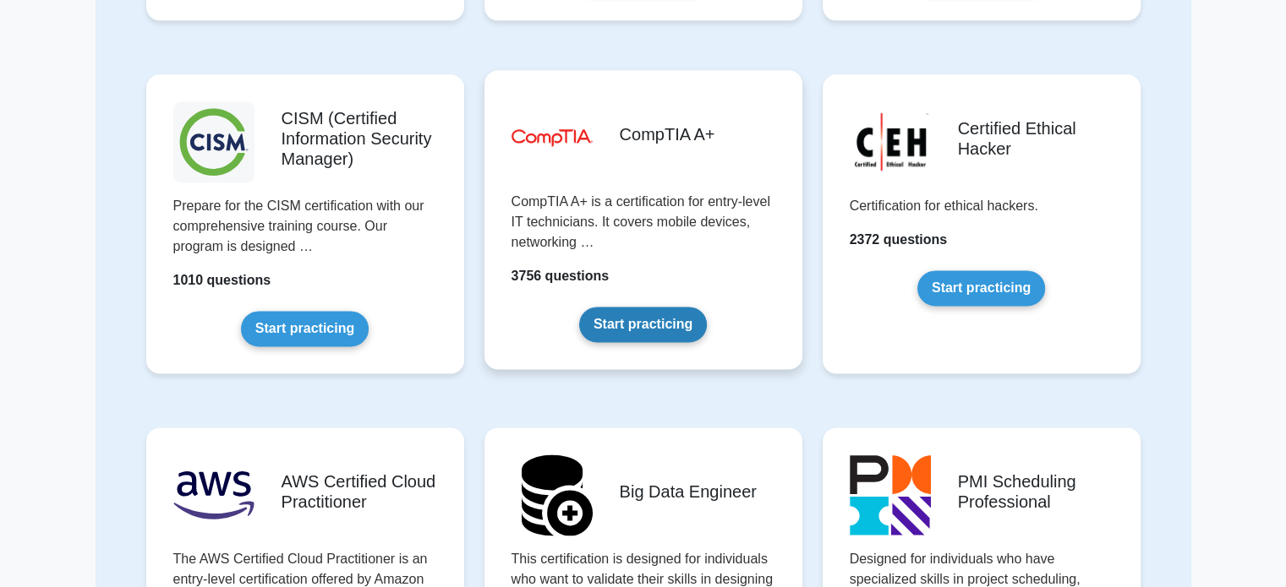
click at [669, 321] on link "Start practicing" at bounding box center [643, 325] width 128 height 36
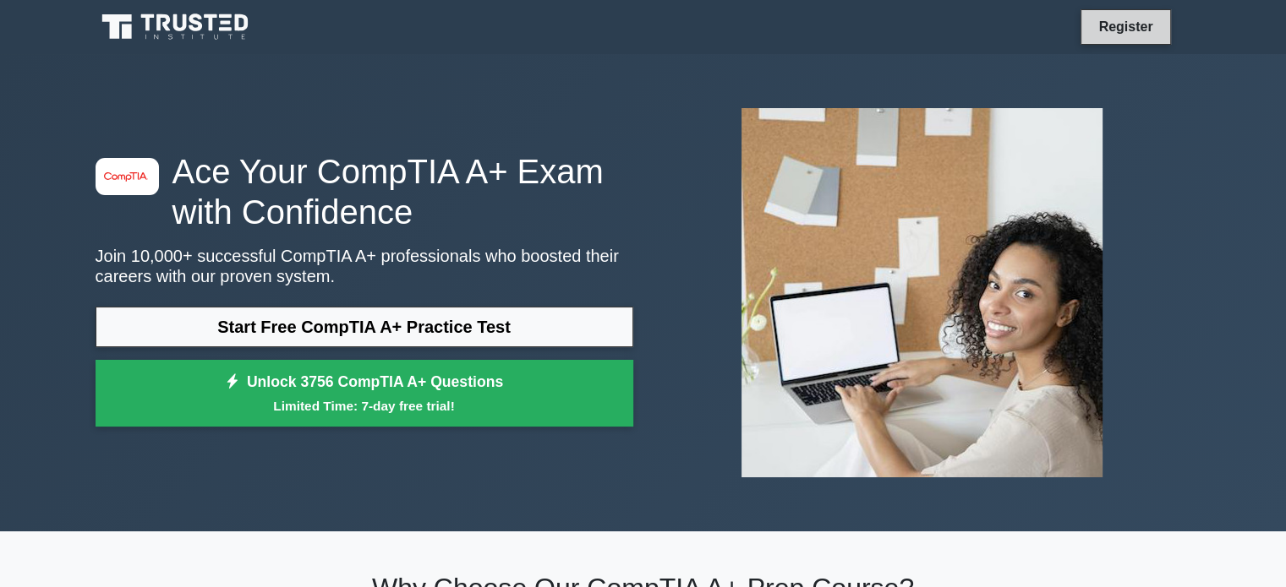
click at [1139, 33] on link "Register" at bounding box center [1125, 26] width 74 height 21
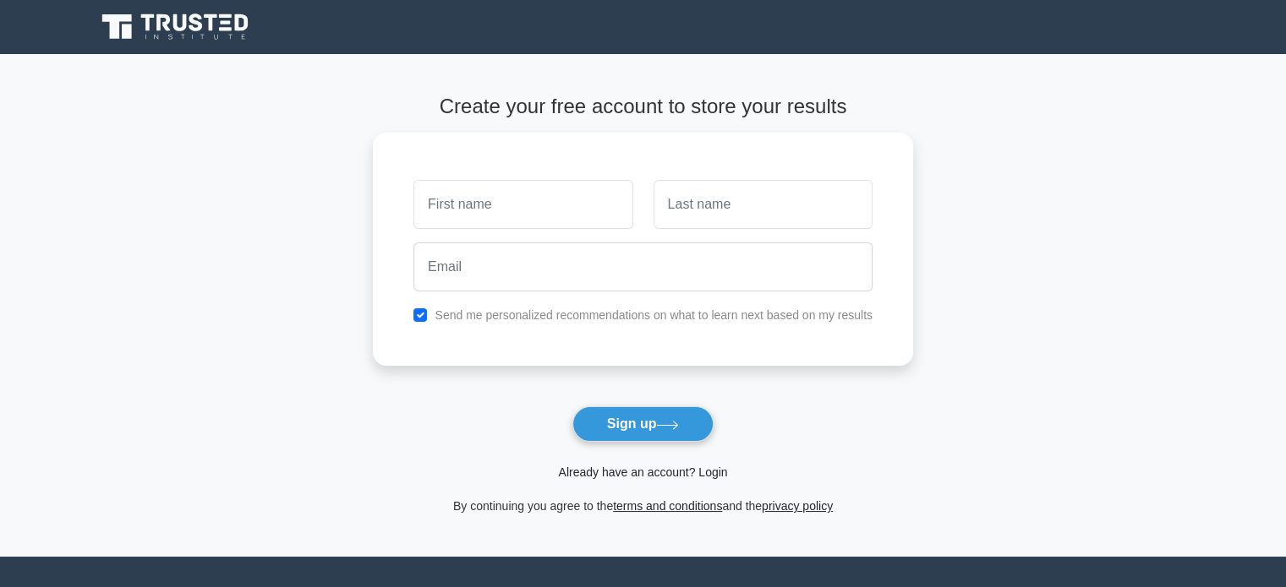
click at [669, 474] on link "Already have an account? Login" at bounding box center [642, 473] width 169 height 14
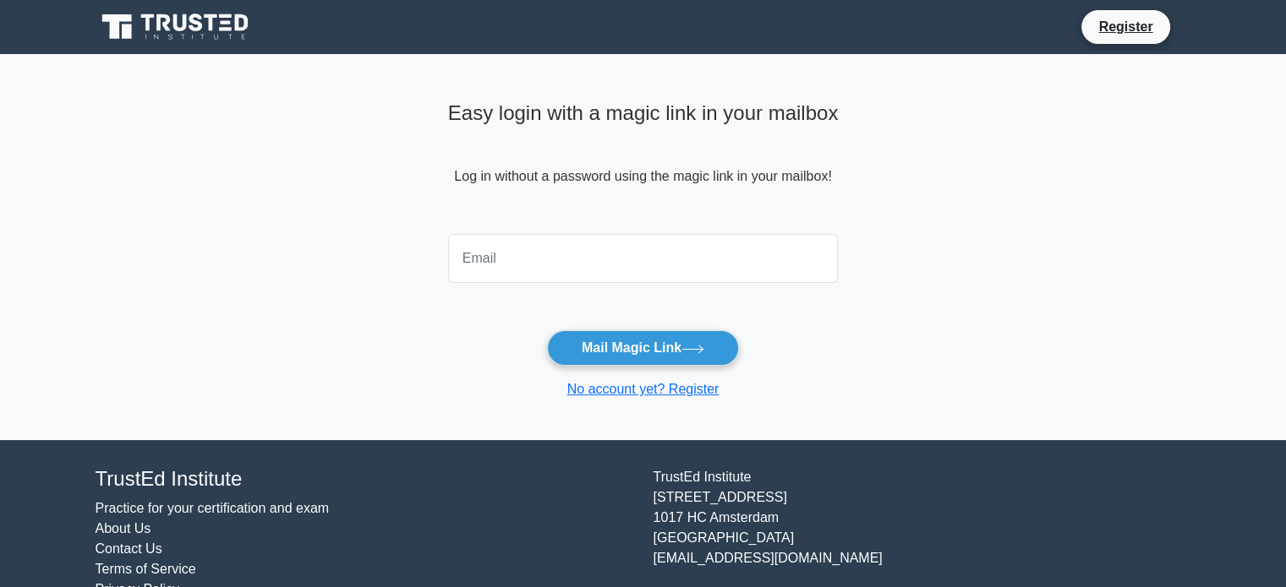
click at [514, 268] on input "email" at bounding box center [643, 258] width 391 height 49
type input "[EMAIL_ADDRESS][DOMAIN_NAME]"
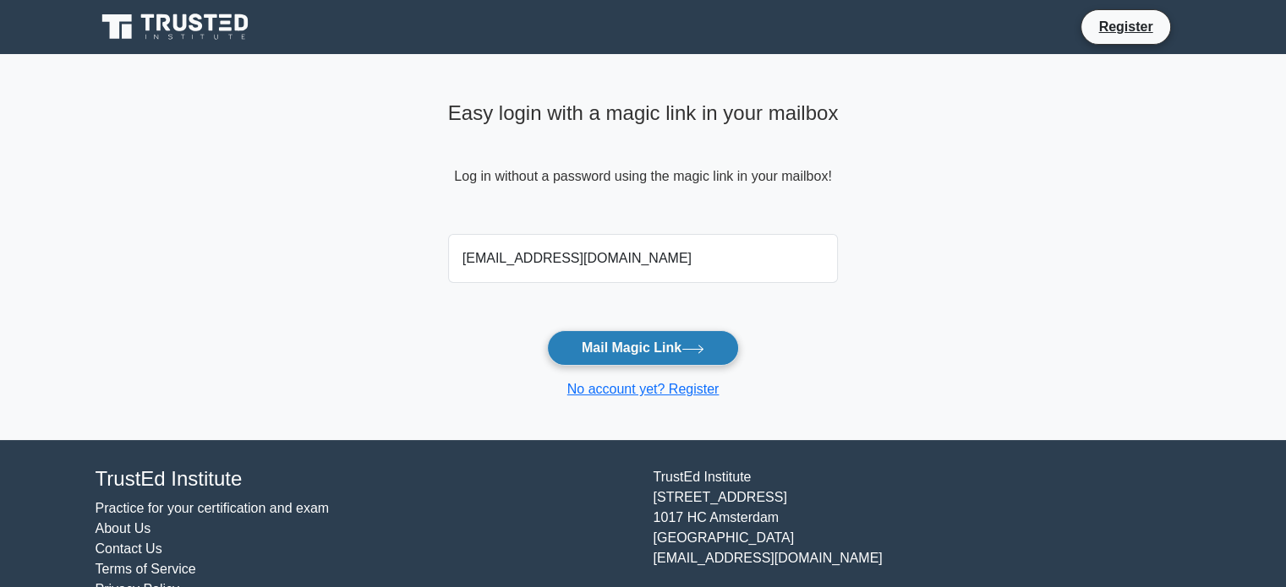
click at [653, 355] on button "Mail Magic Link" at bounding box center [643, 349] width 192 height 36
